Goal: Navigation & Orientation: Find specific page/section

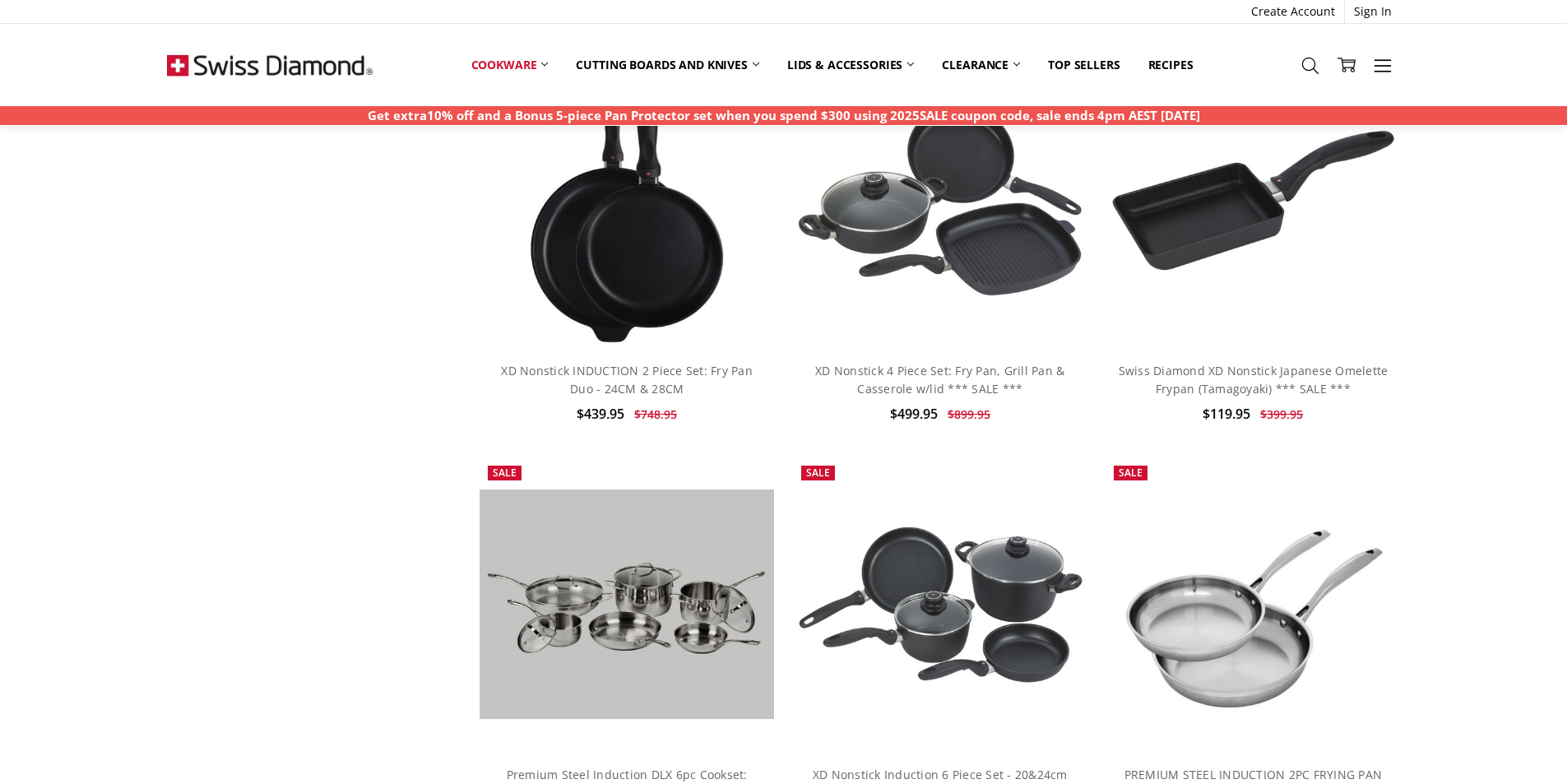
scroll to position [2056, 0]
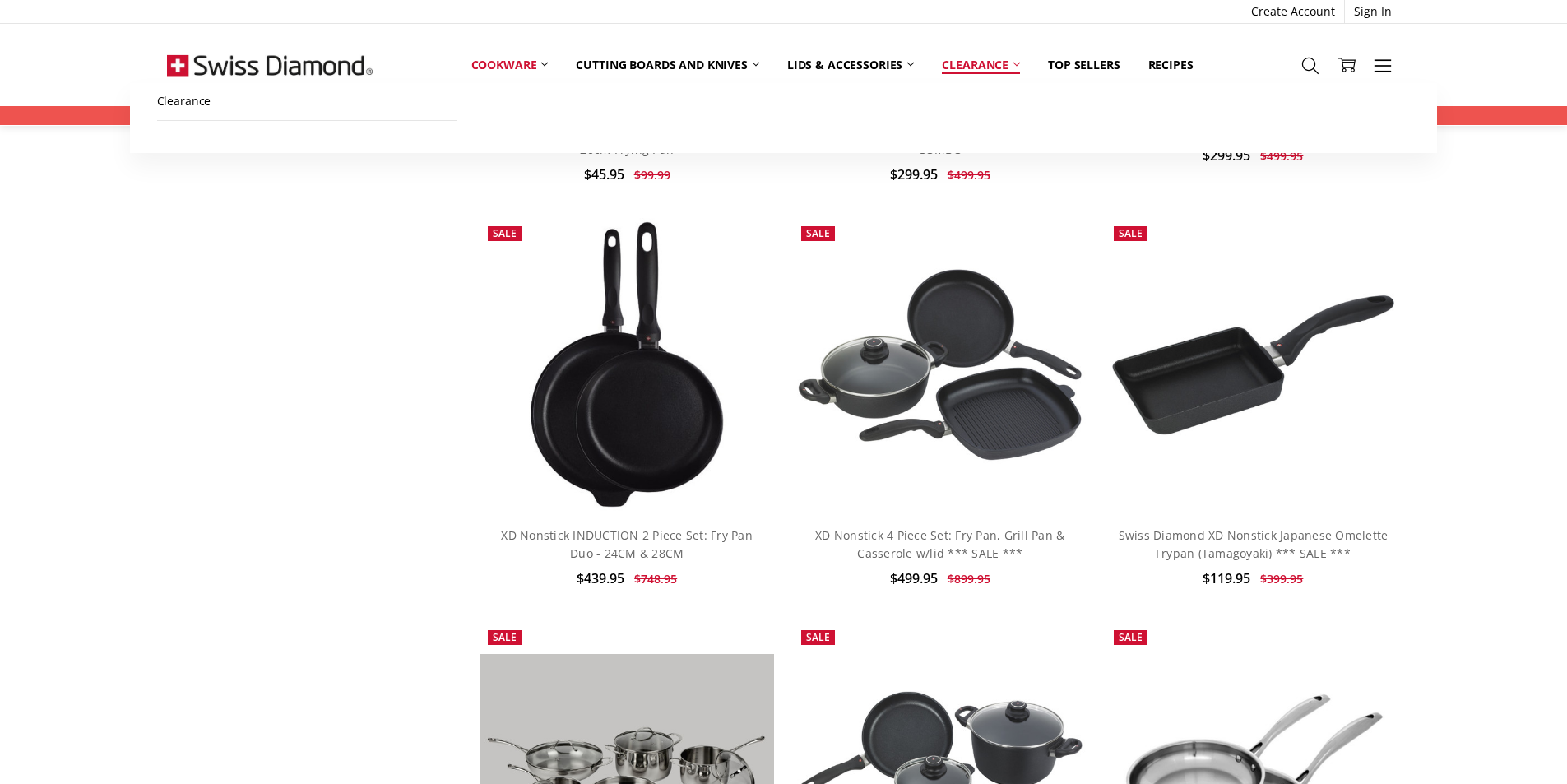
click at [977, 62] on link "Clearance" at bounding box center [981, 65] width 106 height 36
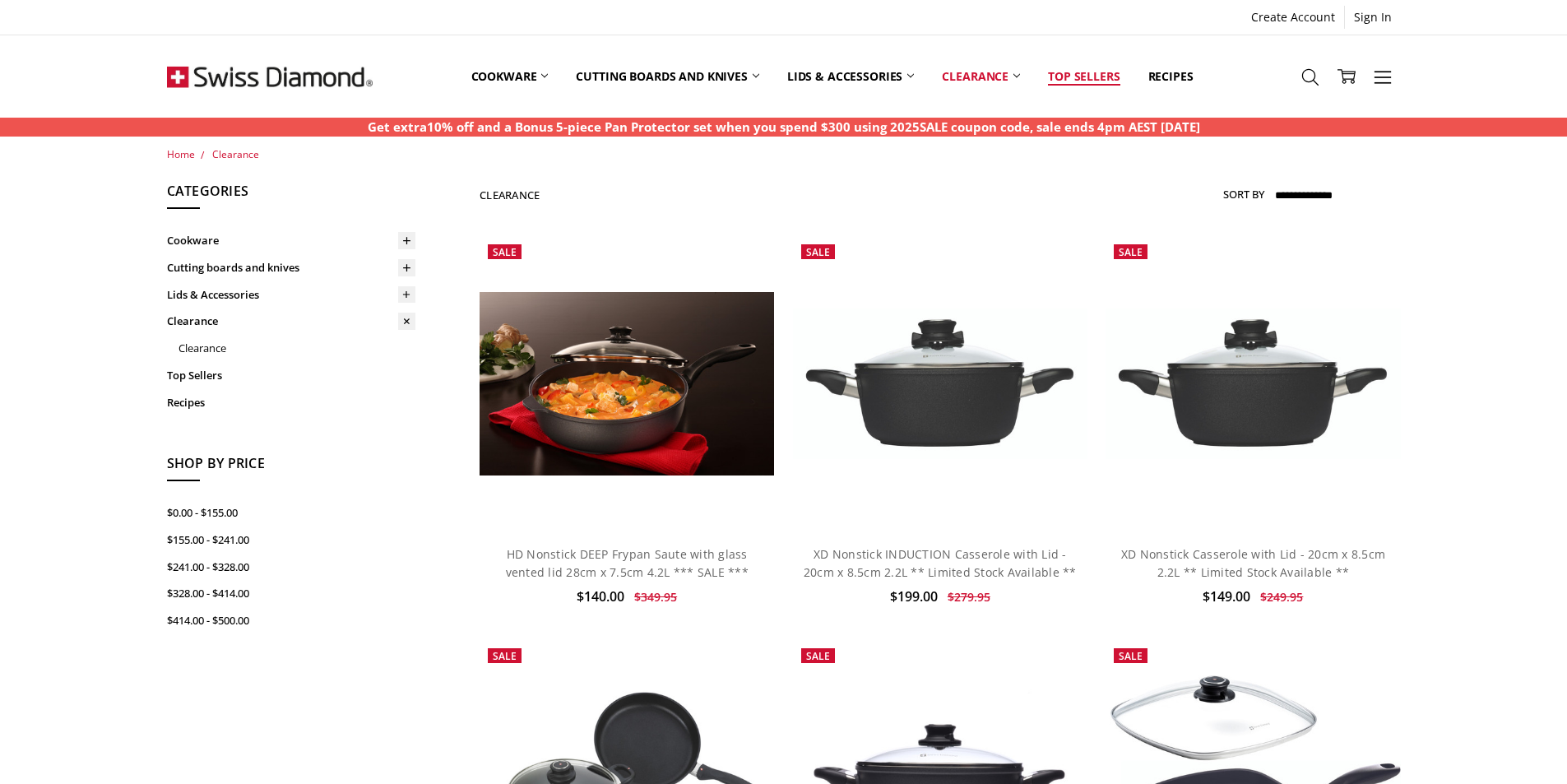
click at [1092, 77] on link "Top Sellers" at bounding box center [1084, 76] width 99 height 74
